Goal: Information Seeking & Learning: Compare options

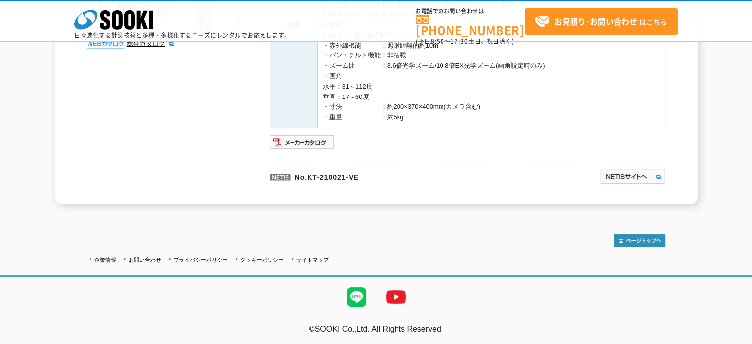
scroll to position [208, 0]
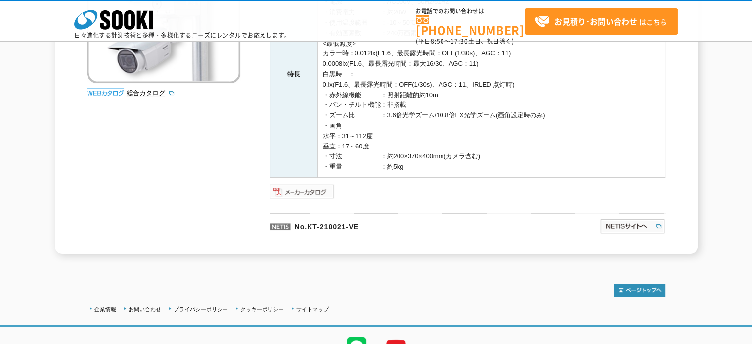
click at [322, 195] on img at bounding box center [302, 191] width 65 height 16
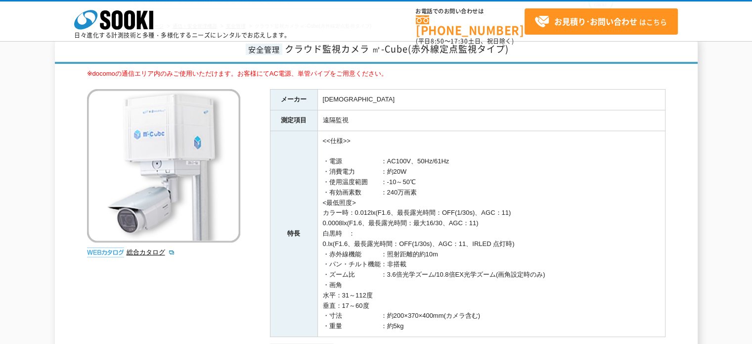
scroll to position [0, 0]
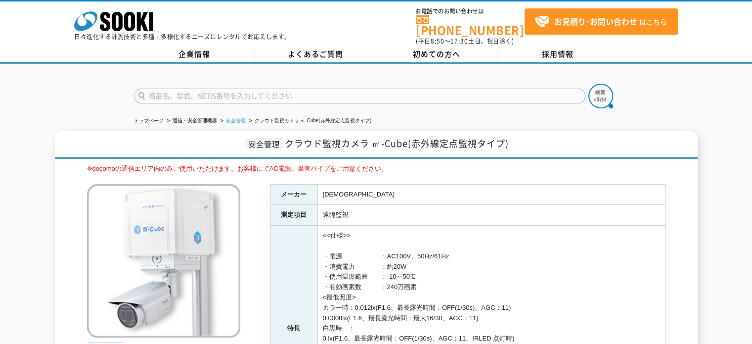
click at [241, 118] on link "安全管理" at bounding box center [236, 120] width 20 height 5
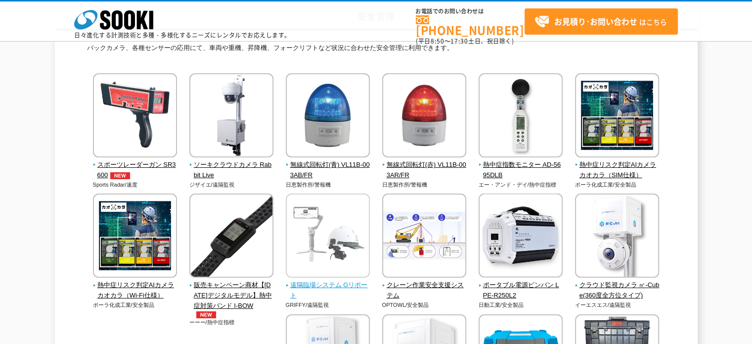
scroll to position [99, 0]
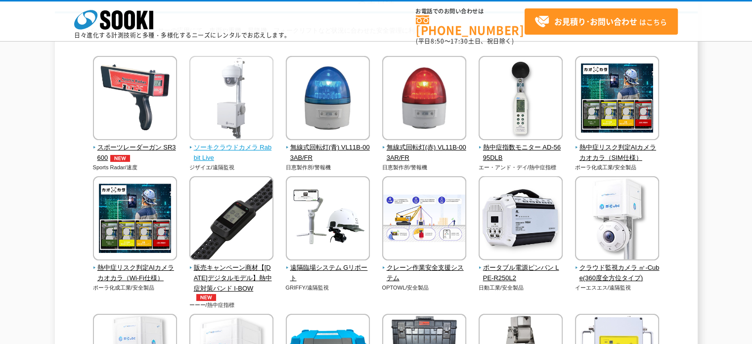
click at [251, 149] on span "ソーキクラウドカメラ Rabbit Live" at bounding box center [231, 152] width 85 height 21
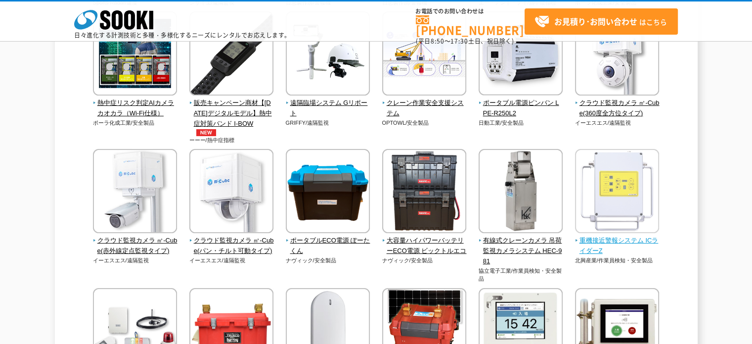
scroll to position [247, 0]
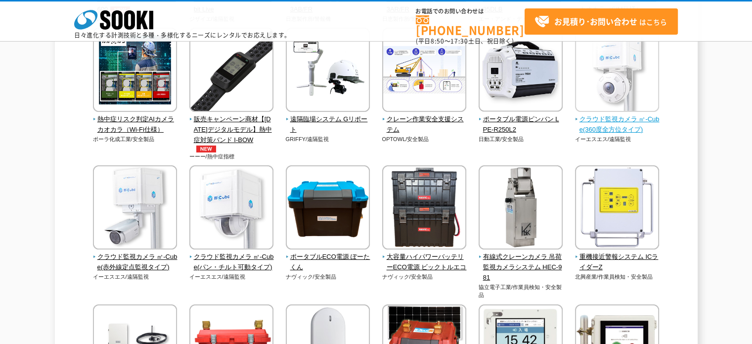
click at [616, 126] on span "クラウド監視カメラ ㎥-Cube(360度全方位タイプ)" at bounding box center [617, 124] width 85 height 21
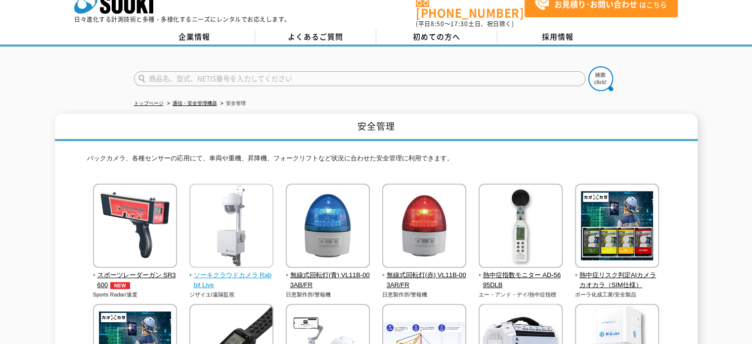
scroll to position [0, 0]
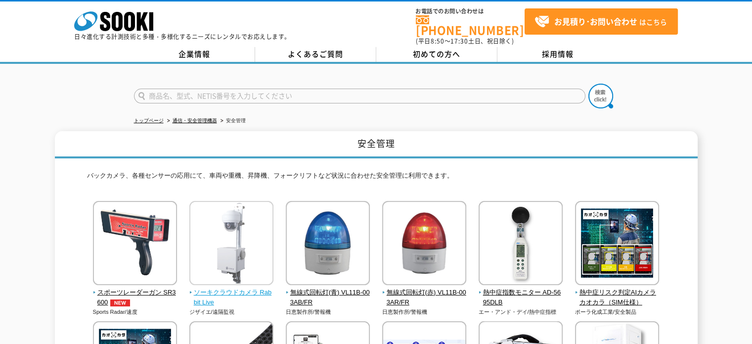
click at [226, 287] on span "ソーキクラウドカメラ Rabbit Live" at bounding box center [231, 297] width 85 height 21
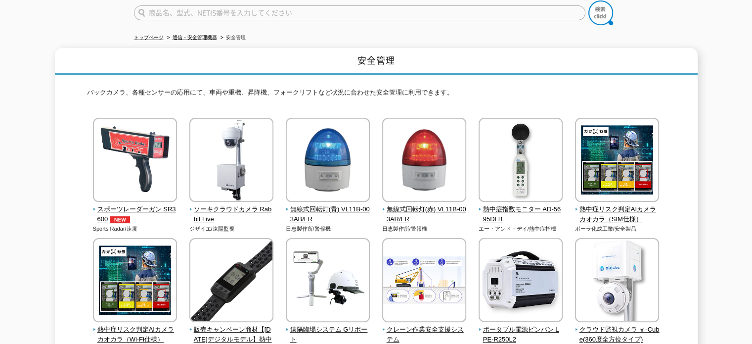
scroll to position [198, 0]
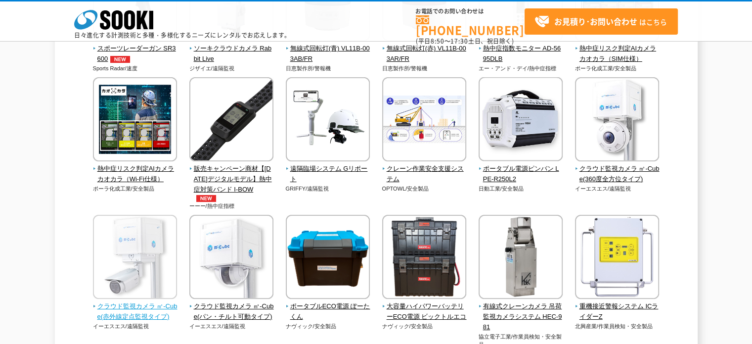
click at [143, 310] on span "クラウド監視カメラ ㎥-Cube(赤外線定点監視タイプ)" at bounding box center [135, 311] width 85 height 21
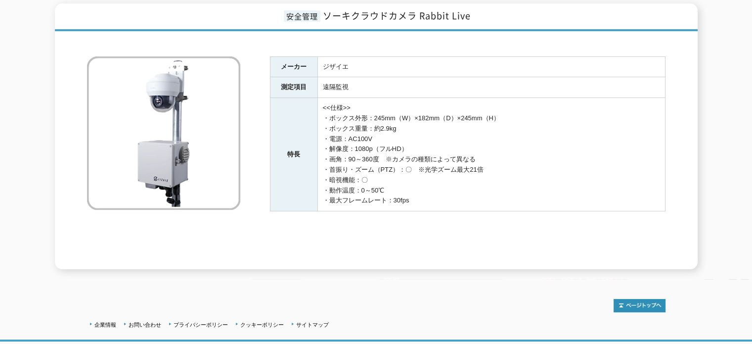
scroll to position [38, 0]
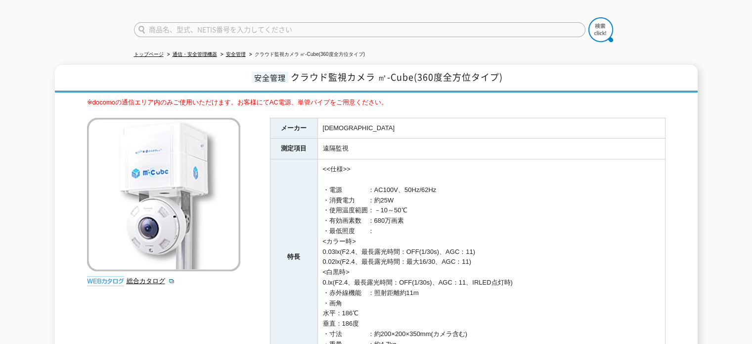
scroll to position [49, 0]
